Goal: Task Accomplishment & Management: Manage account settings

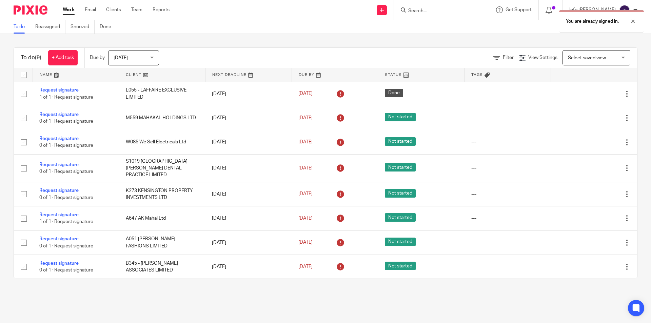
click at [447, 10] on div "You are already signed in." at bounding box center [484, 20] width 319 height 26
click at [439, 12] on div "You are already signed in." at bounding box center [484, 20] width 319 height 26
click at [633, 23] on div at bounding box center [628, 21] width 18 height 8
click at [440, 14] on input "Search" at bounding box center [437, 11] width 61 height 6
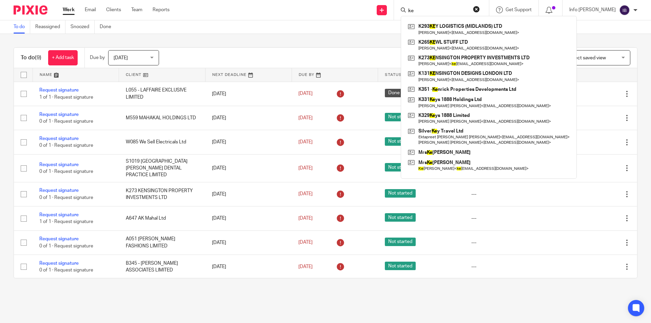
drag, startPoint x: 433, startPoint y: 13, endPoint x: 417, endPoint y: 10, distance: 16.2
click at [417, 10] on div "ke K293 KE Y LOGISTICS (MIDLANDS) LTD Kalbinder Hayre < kally3434@gmail.com > K…" at bounding box center [441, 10] width 95 height 20
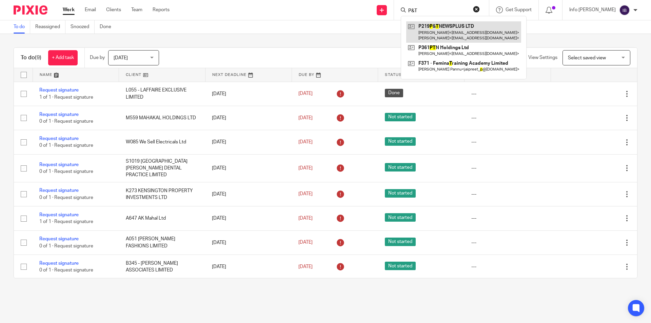
type input "P&T"
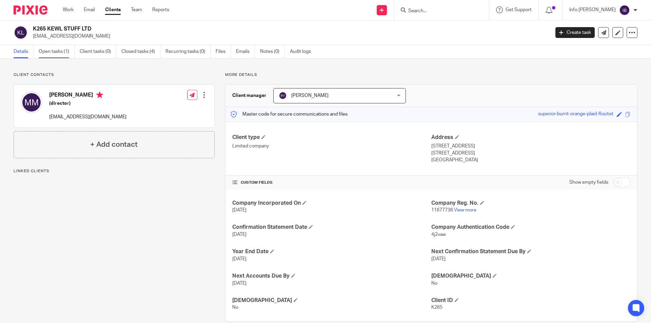
click at [65, 54] on link "Open tasks (1)" at bounding box center [57, 51] width 36 height 13
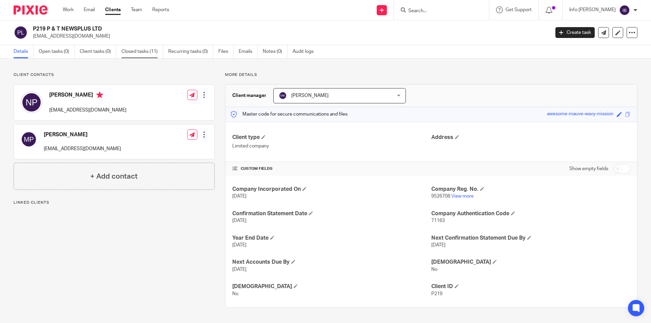
click at [129, 51] on link "Closed tasks (11)" at bounding box center [142, 51] width 42 height 13
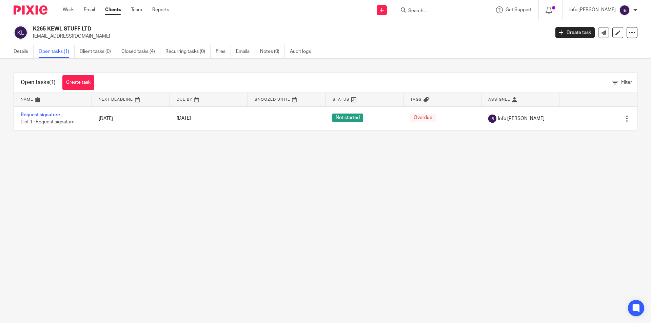
click at [435, 11] on input "Search" at bounding box center [437, 11] width 61 height 6
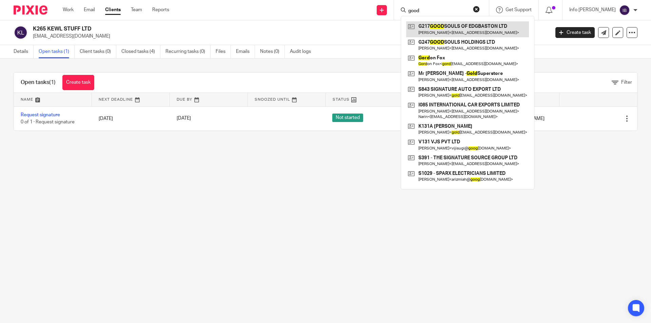
type input "good"
click at [390, 36] on p "raks49@hotmail.com" at bounding box center [289, 36] width 512 height 7
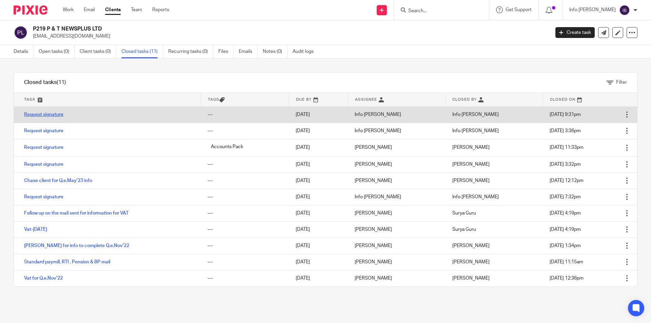
click at [56, 114] on link "Request signature" at bounding box center [43, 114] width 39 height 5
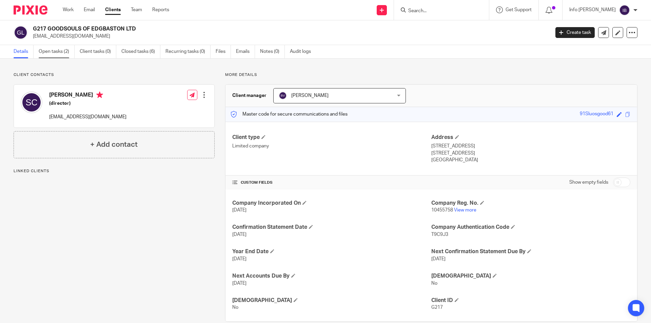
click at [61, 51] on link "Open tasks (2)" at bounding box center [57, 51] width 36 height 13
click at [35, 49] on ul "Details Open tasks (2) Client tasks (0) Closed tasks (3) Recurring tasks (0) Fi…" at bounding box center [167, 51] width 307 height 13
click at [47, 49] on link "Open tasks (2)" at bounding box center [57, 51] width 36 height 13
